Goal: Use online tool/utility: Utilize a website feature to perform a specific function

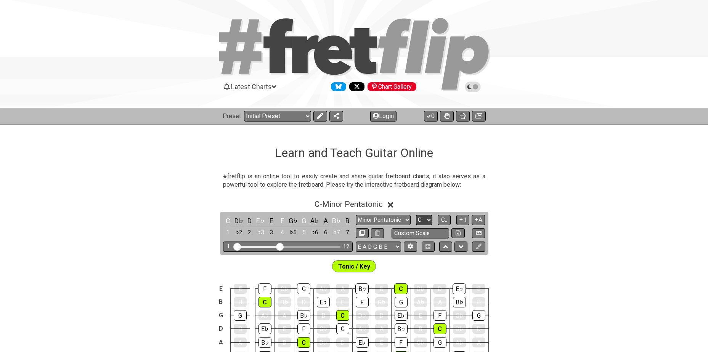
click at [429, 219] on select "A♭ A A♯ B♭ B C C♯ D♭ D D♯ E♭ E F F♯ G♭ G G♯" at bounding box center [424, 220] width 16 height 10
select select "G"
click at [416, 215] on select "A♭ A A♯ B♭ B C C♯ D♭ D D♯ E♭ E F F♯ G♭ G G♯" at bounding box center [424, 220] width 16 height 10
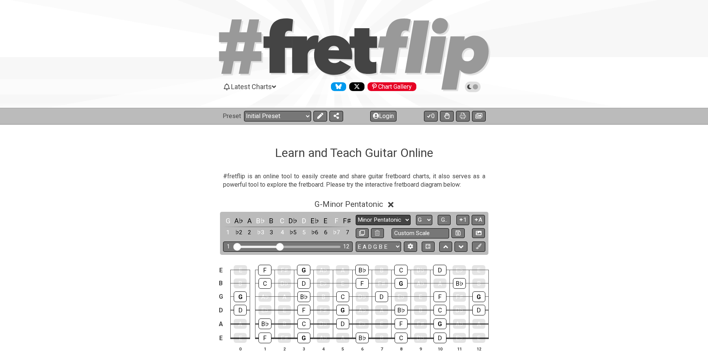
click at [403, 220] on select "Minor Pentatonic Click to edit Minor Pentatonic Major Pentatonic Minor Blues Ma…" at bounding box center [383, 220] width 55 height 10
select select "Minor / Aeolian"
click at [356, 215] on select "Minor Pentatonic Click to edit Minor Pentatonic Major Pentatonic Minor Blues Ma…" at bounding box center [383, 220] width 55 height 10
click at [399, 148] on h1 "Learn and Teach Guitar Online" at bounding box center [354, 153] width 158 height 14
drag, startPoint x: 286, startPoint y: 246, endPoint x: 328, endPoint y: 256, distance: 43.9
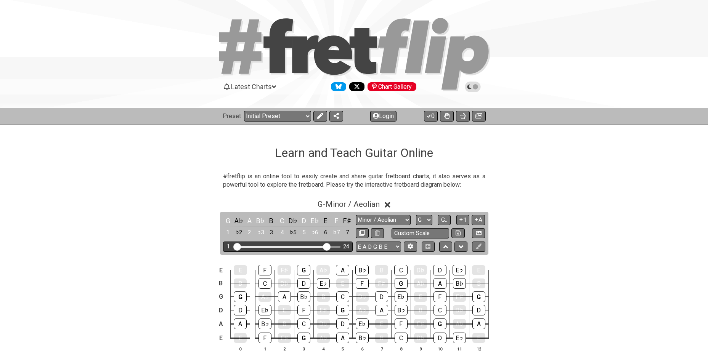
click at [328, 246] on input "Visible fret range" at bounding box center [288, 246] width 108 height 0
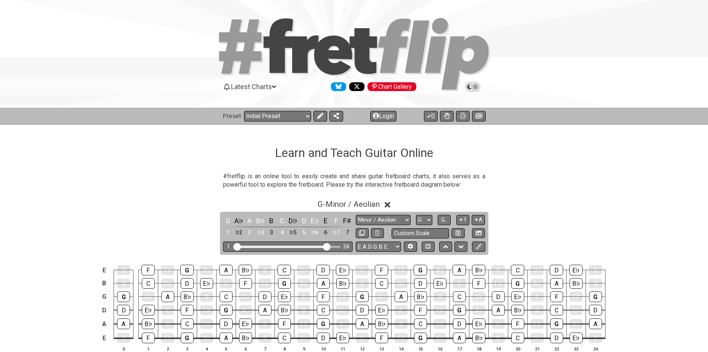
click at [328, 256] on div "E E F F♯ G A♭ A B♭ B C D♭ D E♭ E F F♯ G A♭ A B♭ B C D♭ D E♭ E B B C D♭ D E♭ E F…" at bounding box center [354, 309] width 708 height 107
click at [367, 246] on select "E A D G B E E A D G B E E A D G B E B E A D F♯ B A D G C E A D A D G B E E♭ A♭ …" at bounding box center [378, 247] width 45 height 10
select select "A D G C F A D"
click at [356, 242] on select "E A D G B E E A D G B E E A D G B E B E A D F♯ B A D G C E A D A D G B E E♭ A♭ …" at bounding box center [378, 247] width 45 height 10
click at [382, 212] on div "G A♭ A B♭ B C D♭ D E♭ E F F♯ 1 ♭2 2 ♭3 3 4 ♭5 5 ♭6 6 ♭7 7 Minor Pentatonic Clic…" at bounding box center [354, 233] width 269 height 43
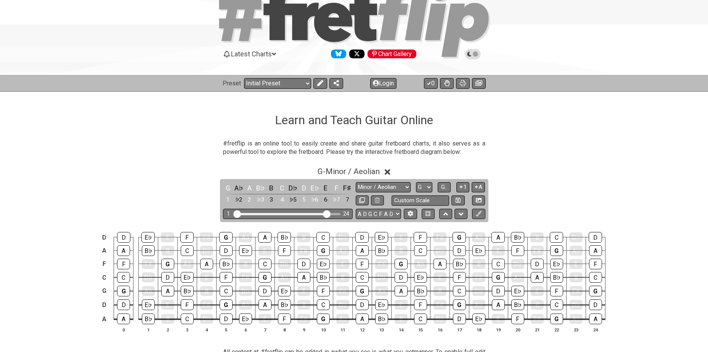
scroll to position [38, 0]
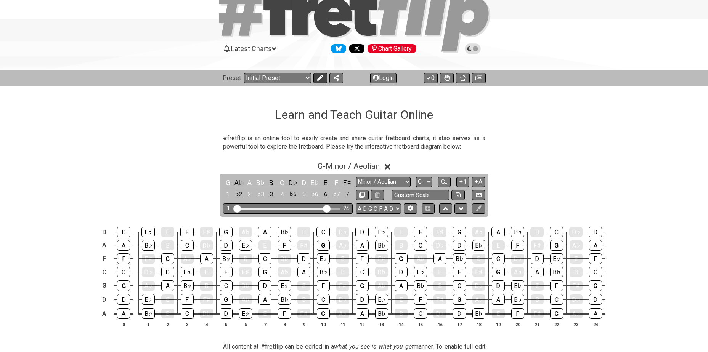
click at [317, 79] on icon at bounding box center [320, 78] width 6 height 6
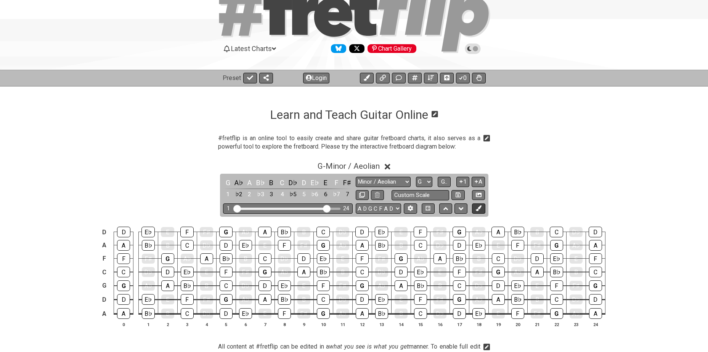
click at [478, 209] on icon at bounding box center [479, 209] width 6 height 6
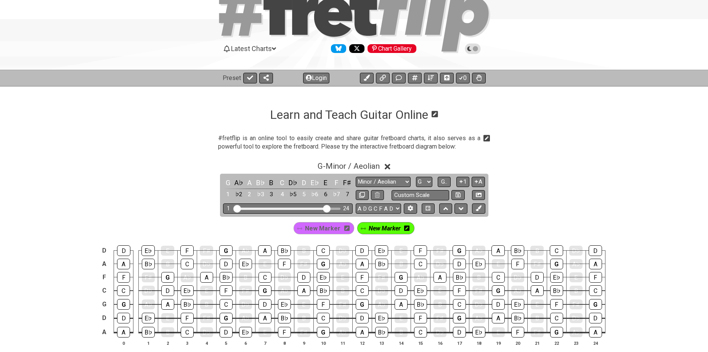
click at [409, 228] on icon at bounding box center [406, 228] width 5 height 5
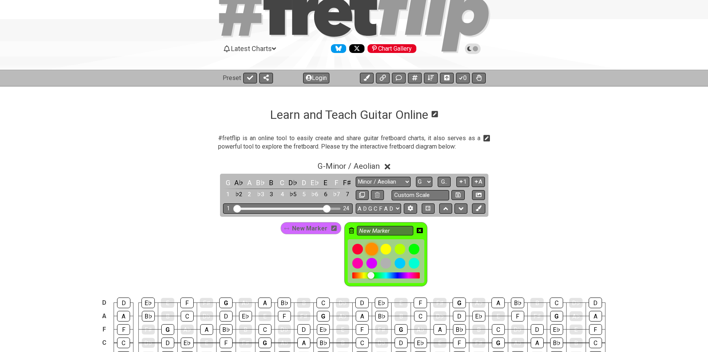
click at [371, 249] on div at bounding box center [371, 249] width 13 height 13
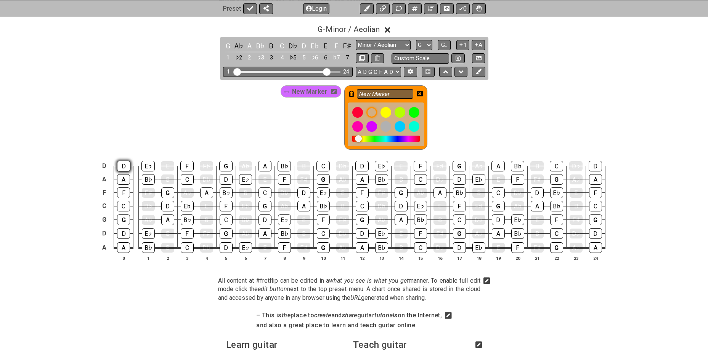
scroll to position [178, 0]
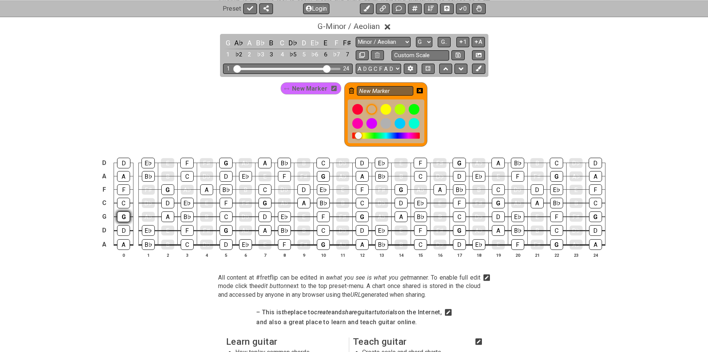
click at [123, 217] on div "G" at bounding box center [123, 217] width 13 height 11
click at [168, 187] on div "G" at bounding box center [167, 190] width 13 height 11
click at [224, 230] on div "G" at bounding box center [226, 230] width 13 height 11
click at [224, 164] on div "G" at bounding box center [225, 163] width 13 height 11
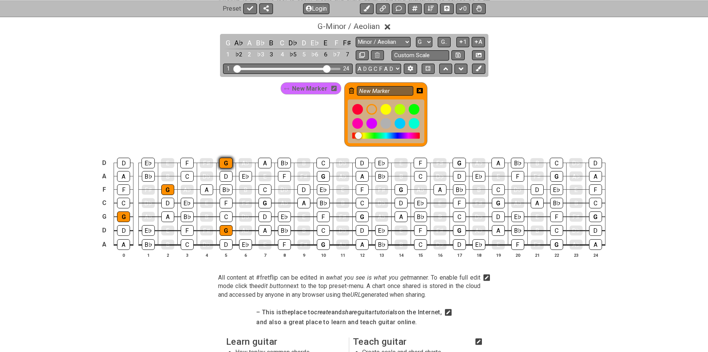
click at [225, 161] on div "G" at bounding box center [225, 163] width 13 height 11
click at [266, 204] on div "G" at bounding box center [265, 203] width 13 height 11
click at [322, 177] on div "G" at bounding box center [323, 176] width 13 height 11
click at [320, 244] on div "G" at bounding box center [323, 245] width 13 height 11
click at [365, 214] on div "G" at bounding box center [362, 217] width 13 height 11
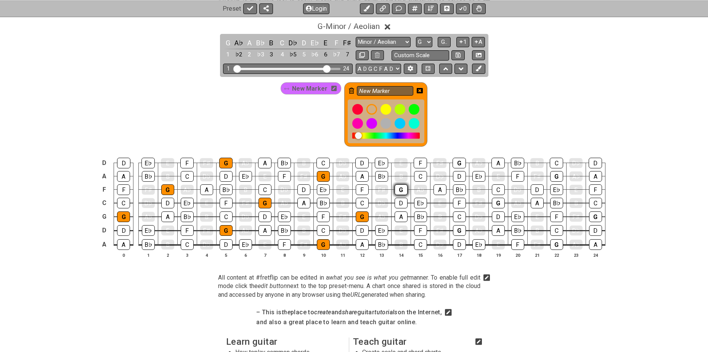
click at [401, 190] on div "G" at bounding box center [401, 190] width 13 height 11
click at [458, 230] on div "G" at bounding box center [459, 230] width 13 height 11
click at [460, 163] on div "G" at bounding box center [459, 163] width 13 height 11
click at [497, 201] on div "G" at bounding box center [498, 203] width 13 height 11
click at [558, 245] on div "G" at bounding box center [556, 245] width 13 height 11
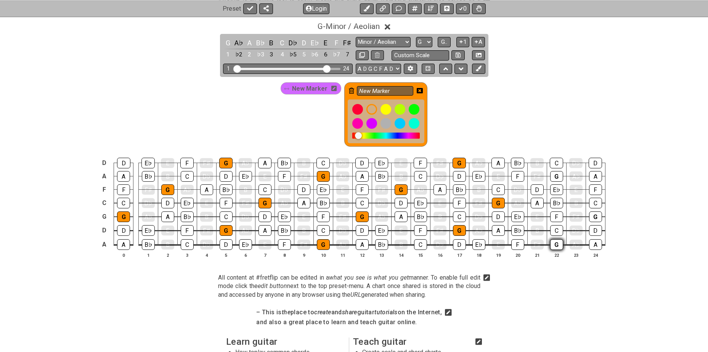
drag, startPoint x: 558, startPoint y: 245, endPoint x: 560, endPoint y: 241, distance: 4.1
click at [558, 245] on div "G" at bounding box center [556, 245] width 13 height 11
click at [557, 246] on div "G" at bounding box center [556, 245] width 13 height 11
click at [553, 177] on div "G" at bounding box center [556, 176] width 13 height 11
click at [594, 214] on div "G" at bounding box center [595, 217] width 13 height 11
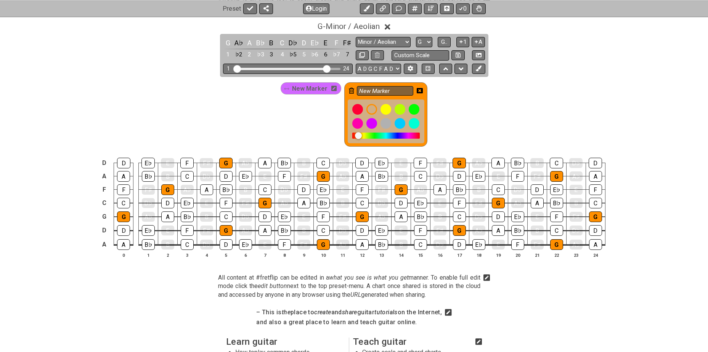
click at [419, 89] on icon at bounding box center [420, 90] width 6 height 5
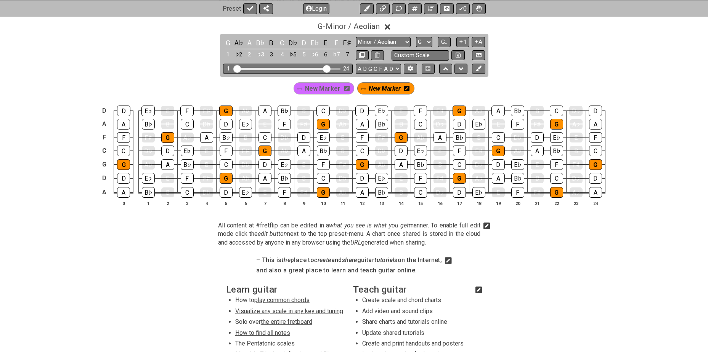
click at [345, 88] on icon at bounding box center [346, 88] width 5 height 5
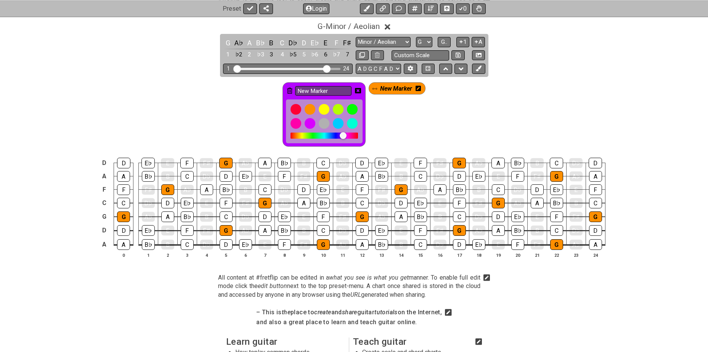
click at [289, 89] on icon at bounding box center [289, 91] width 5 height 6
click at [289, 89] on div "New Marker New Marker" at bounding box center [354, 112] width 708 height 71
